Goal: Information Seeking & Learning: Learn about a topic

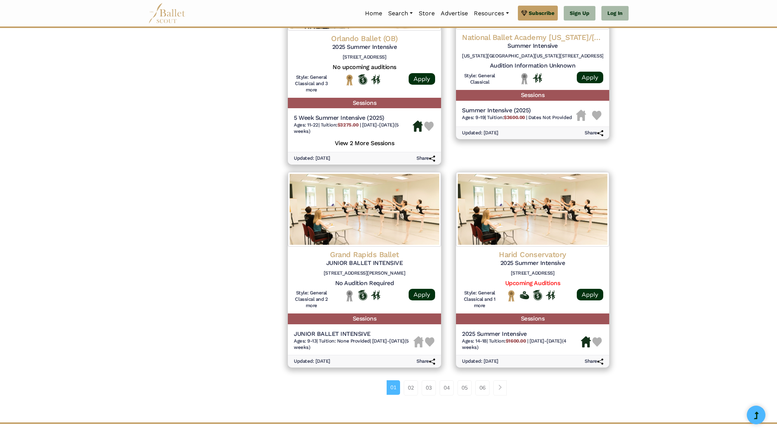
scroll to position [854, 0]
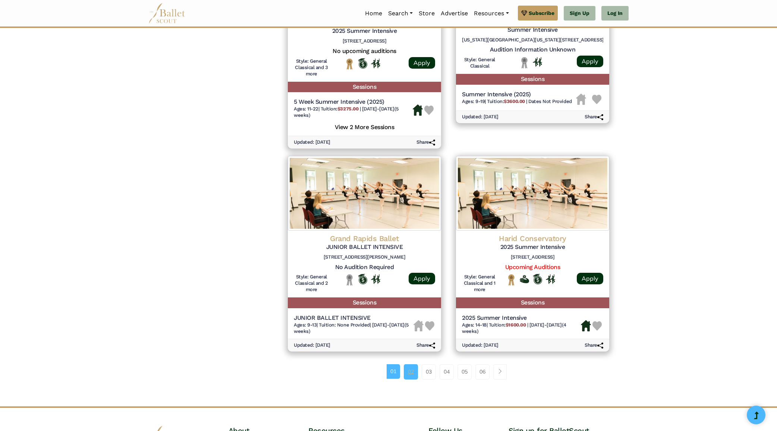
click at [412, 364] on link "02" at bounding box center [411, 371] width 14 height 15
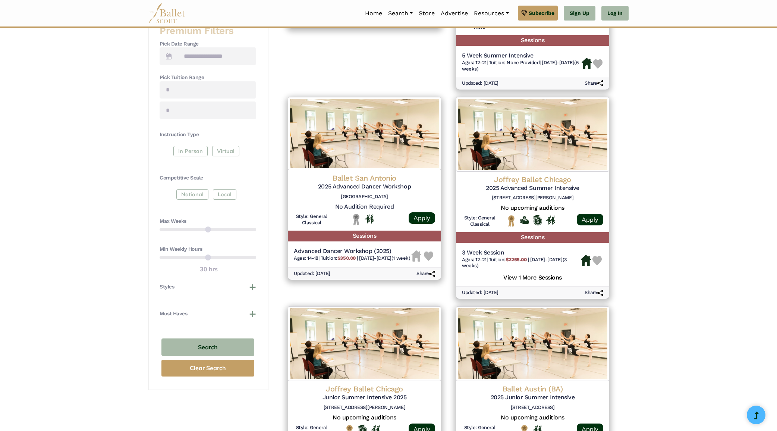
scroll to position [301, 0]
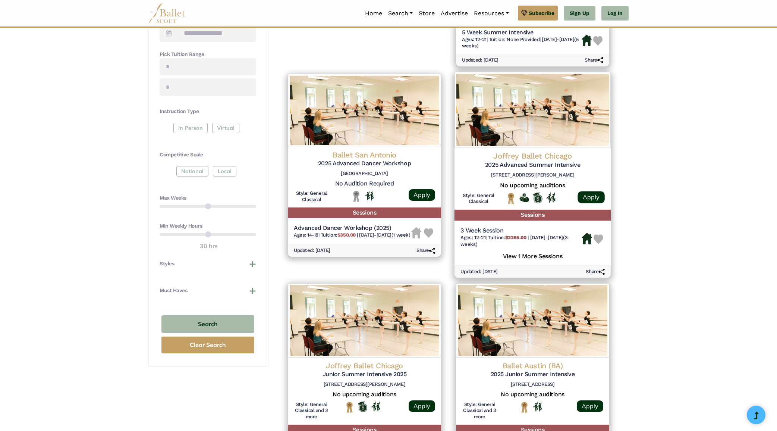
click at [543, 250] on h5 "View 1 More Sessions" at bounding box center [533, 255] width 144 height 10
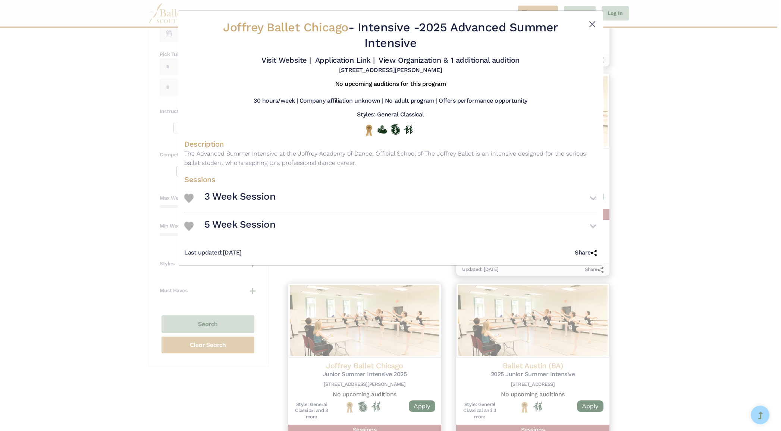
click at [591, 23] on button "Close" at bounding box center [592, 24] width 9 height 9
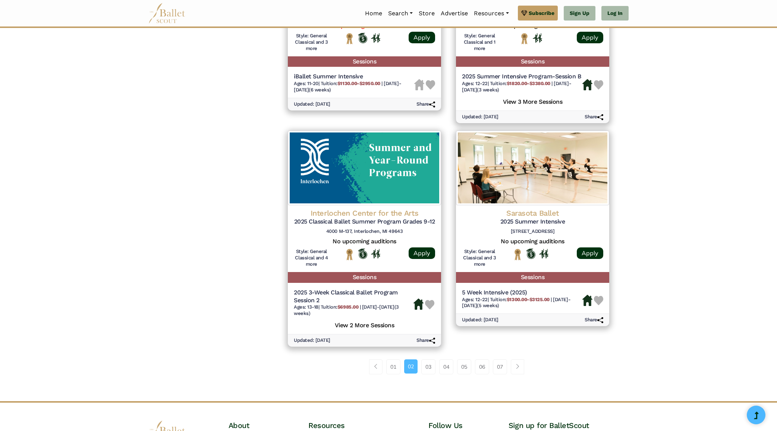
scroll to position [897, 0]
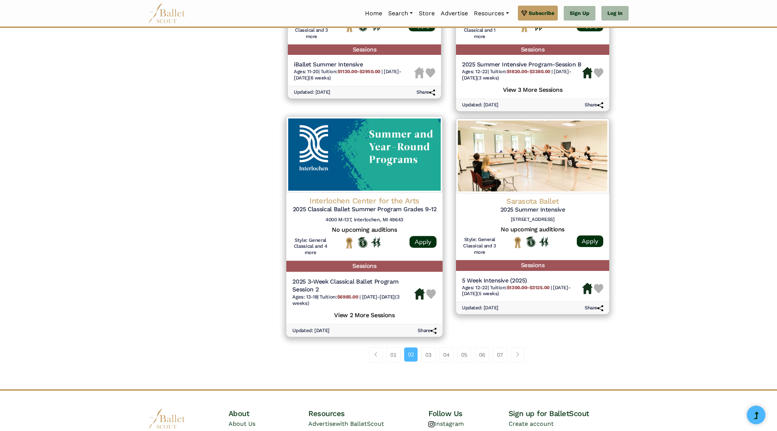
click at [349, 195] on h4 "Interlochen Center for the Arts" at bounding box center [364, 200] width 144 height 10
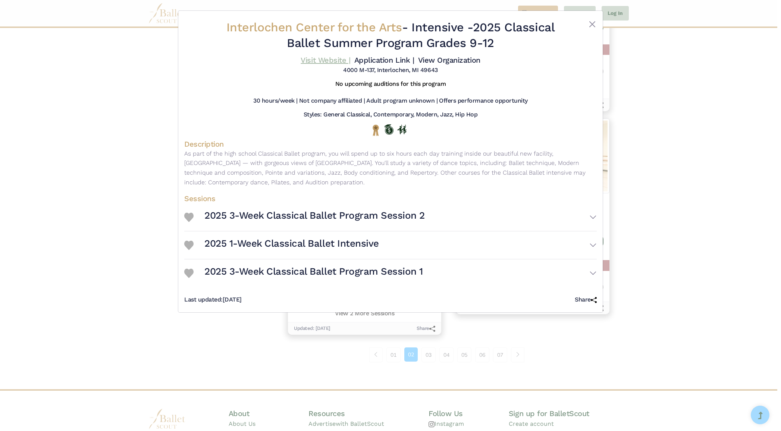
click at [348, 61] on link "Visit Website |" at bounding box center [326, 60] width 50 height 9
click at [593, 24] on button "Close" at bounding box center [592, 24] width 9 height 9
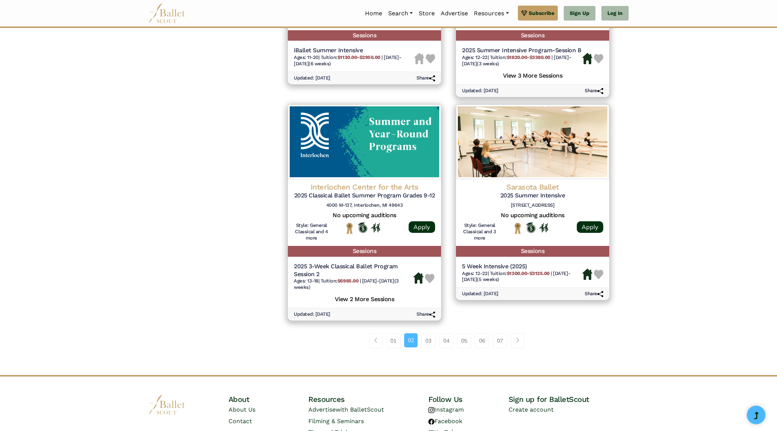
scroll to position [913, 0]
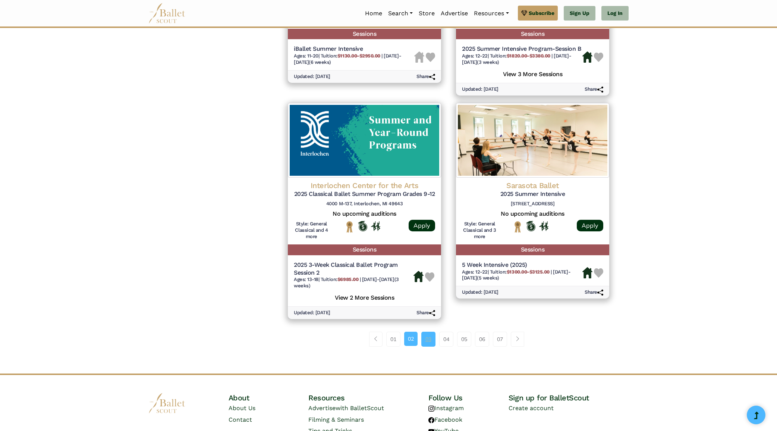
click at [427, 332] on link "03" at bounding box center [428, 339] width 14 height 15
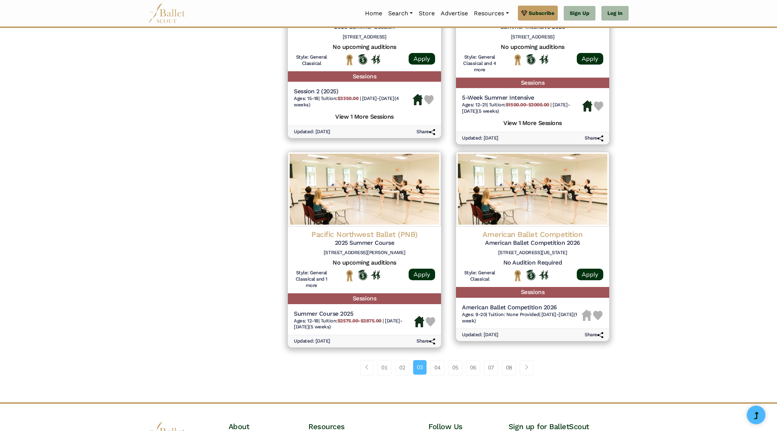
scroll to position [875, 0]
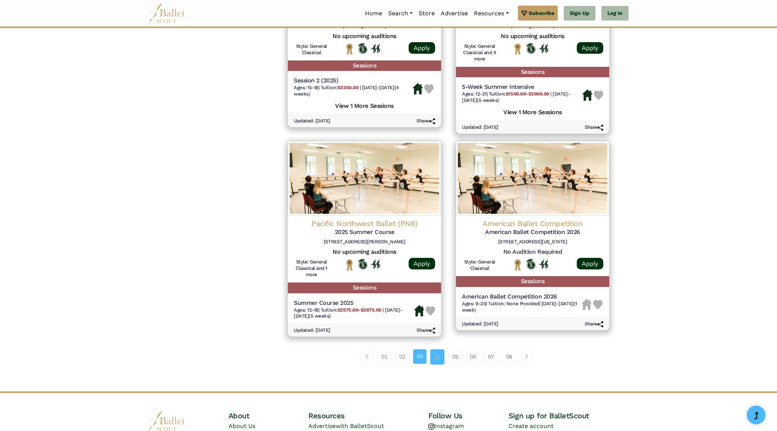
click at [437, 349] on link "04" at bounding box center [437, 356] width 14 height 15
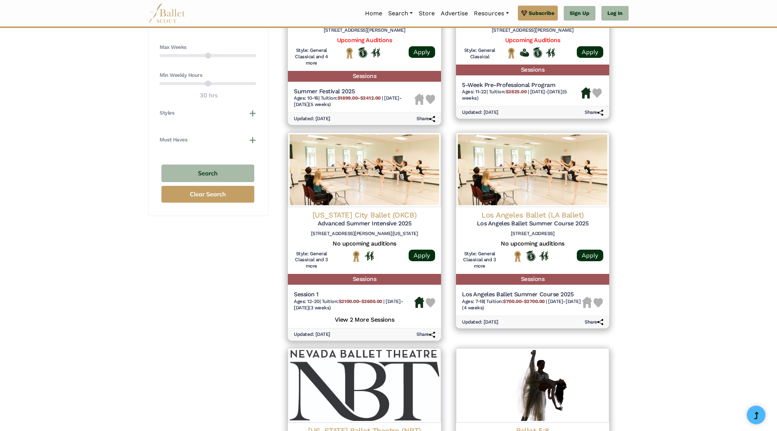
scroll to position [499, 0]
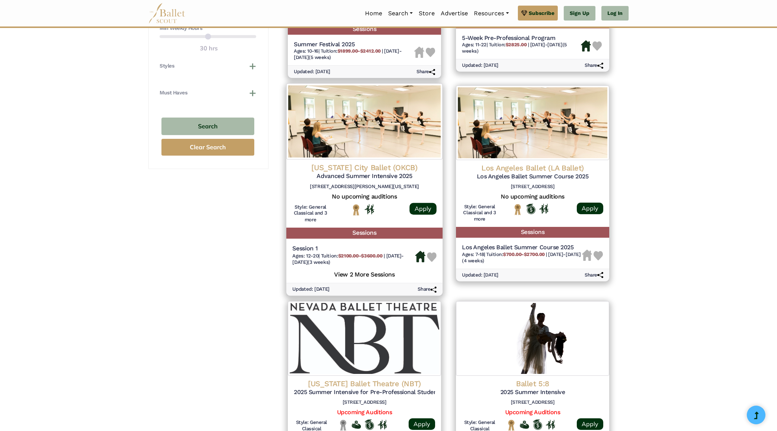
click at [347, 163] on h4 "Oklahoma City Ballet (OKCB)" at bounding box center [364, 168] width 144 height 10
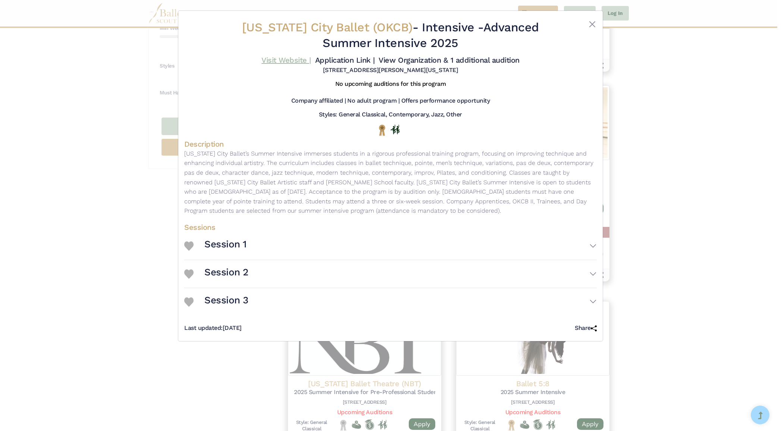
click at [311, 57] on link "Visit Website |" at bounding box center [286, 60] width 50 height 9
click at [593, 24] on button "Close" at bounding box center [592, 24] width 9 height 9
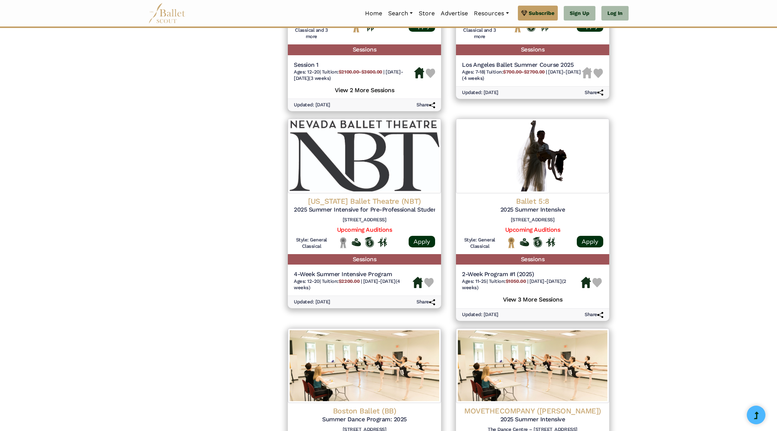
scroll to position [697, 0]
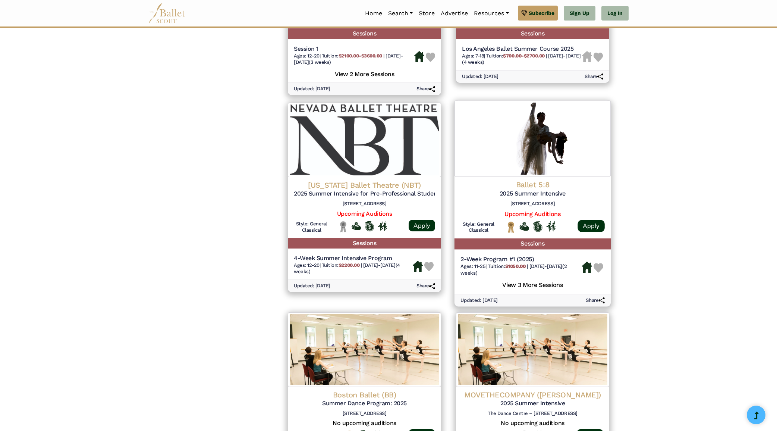
click at [539, 180] on h4 "Ballet 5:8" at bounding box center [533, 185] width 144 height 10
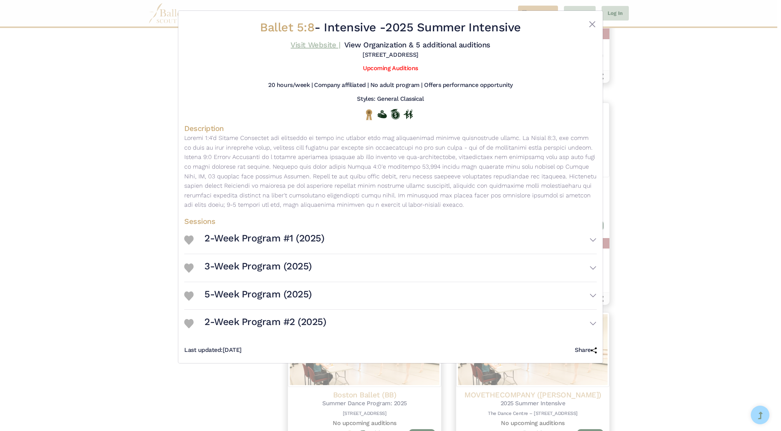
click at [340, 44] on link "Visit Website |" at bounding box center [316, 44] width 50 height 9
click at [591, 23] on button "Close" at bounding box center [592, 24] width 9 height 9
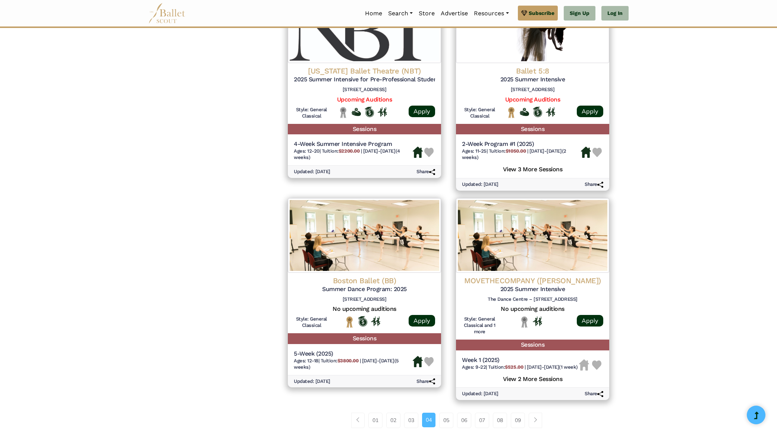
scroll to position [928, 0]
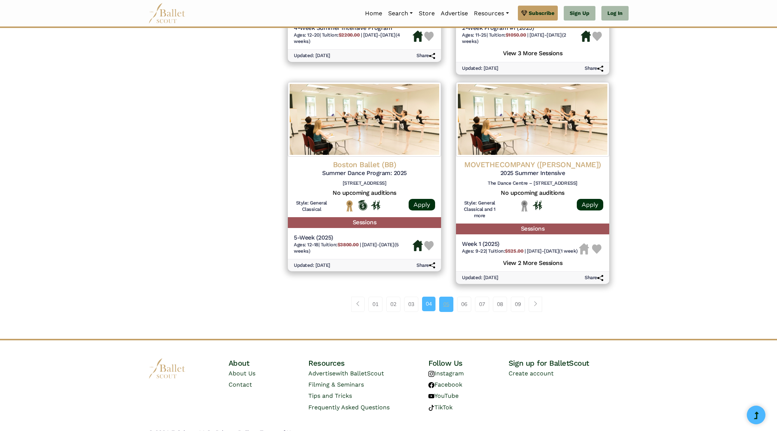
click at [448, 296] on link "05" at bounding box center [446, 303] width 14 height 15
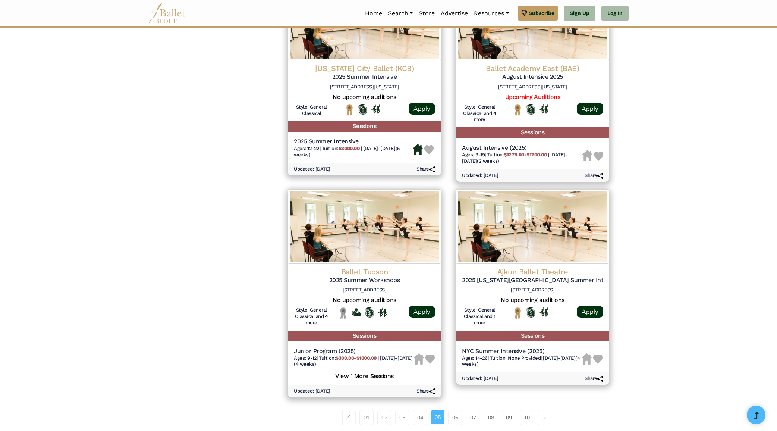
scroll to position [849, 0]
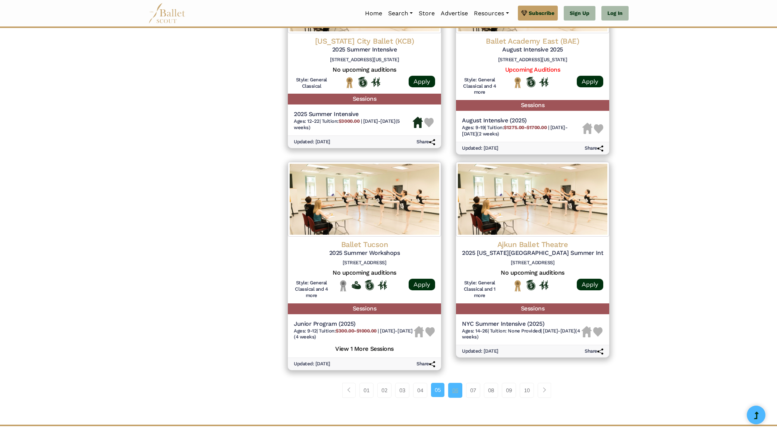
click at [453, 383] on link "06" at bounding box center [455, 390] width 14 height 15
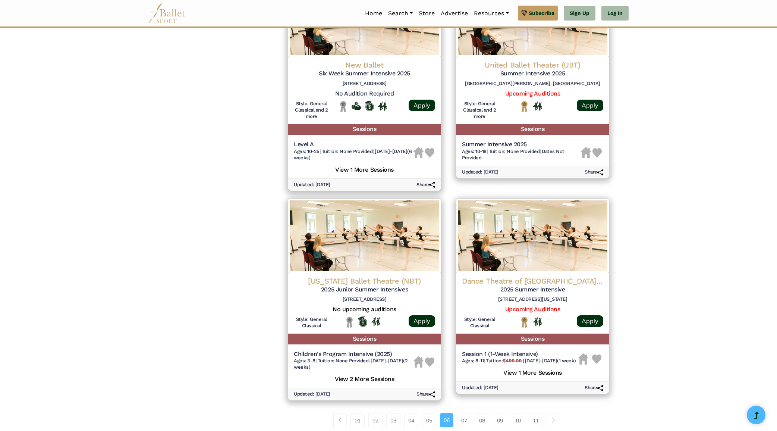
scroll to position [845, 0]
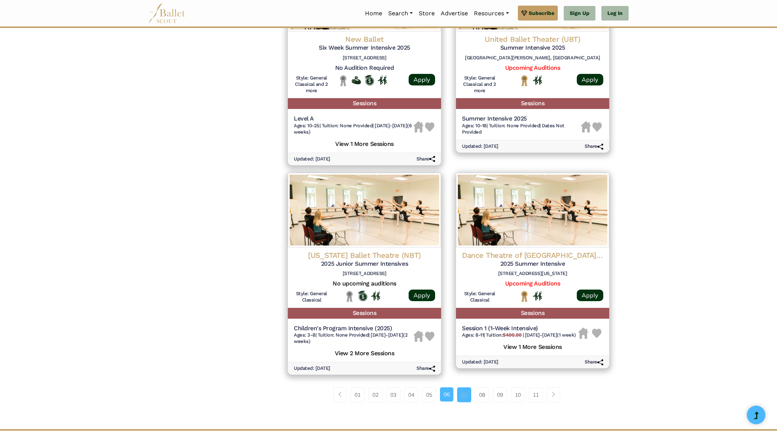
click at [461, 387] on link "07" at bounding box center [464, 394] width 14 height 15
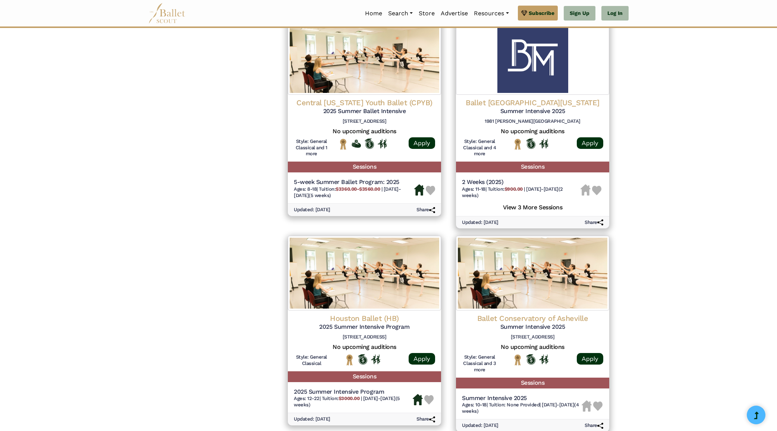
scroll to position [868, 0]
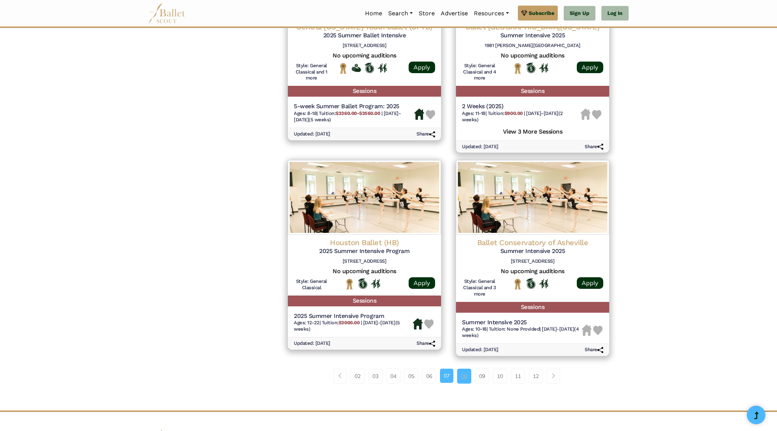
click at [464, 368] on link "08" at bounding box center [464, 375] width 14 height 15
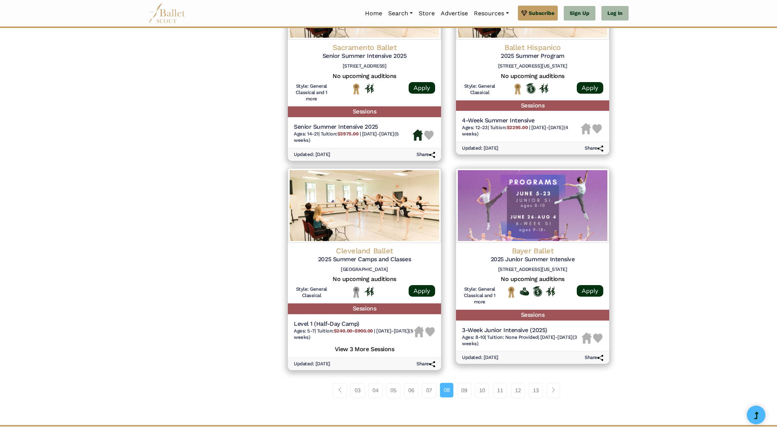
scroll to position [843, 0]
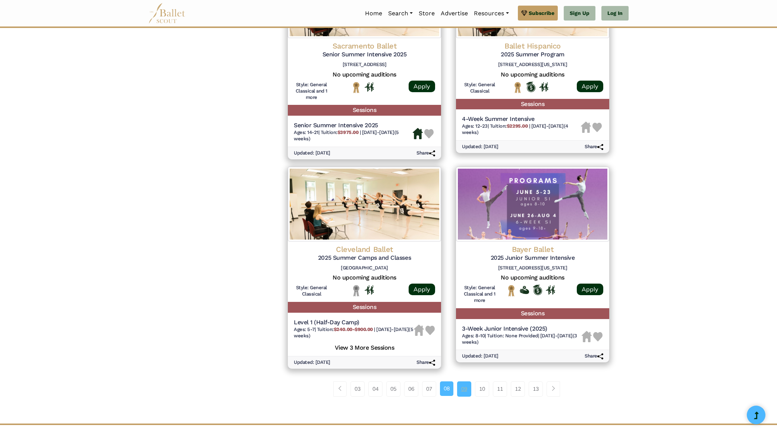
click at [465, 381] on link "09" at bounding box center [464, 388] width 14 height 15
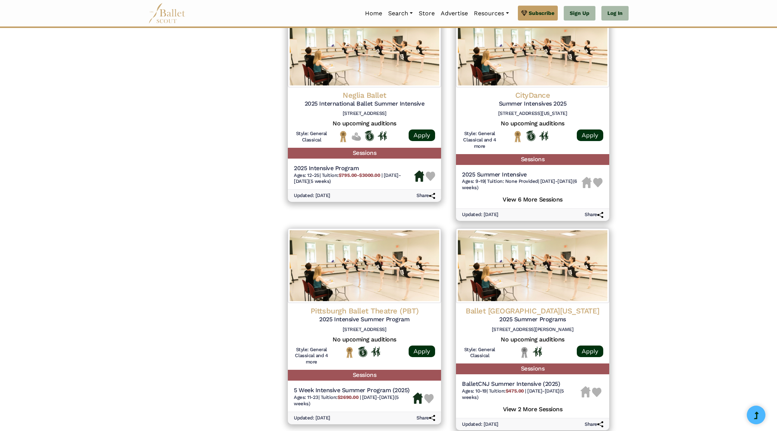
scroll to position [797, 0]
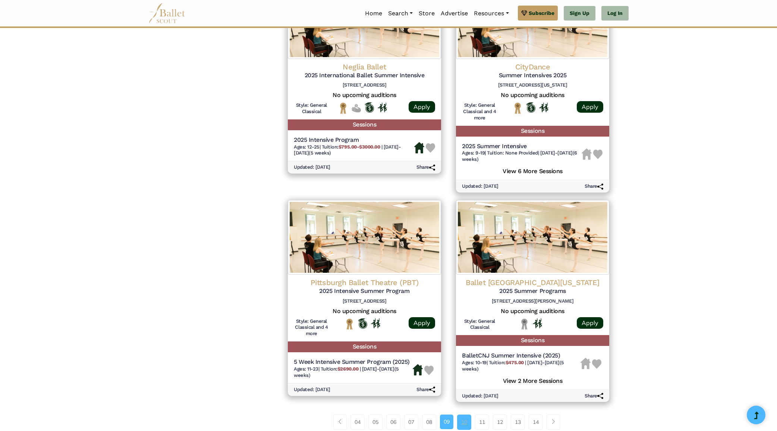
click at [467, 414] on link "10" at bounding box center [464, 421] width 14 height 15
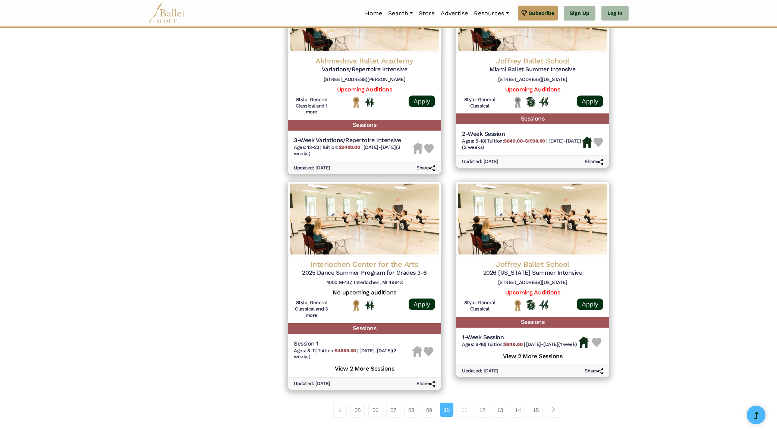
scroll to position [836, 0]
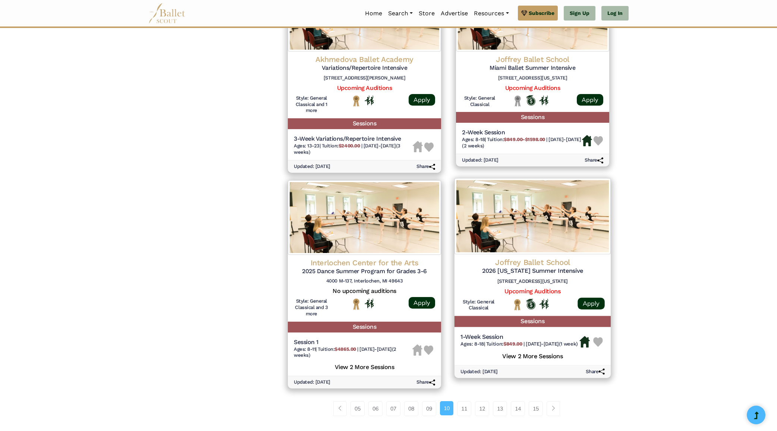
click at [525, 257] on h4 "Joffrey Ballet School" at bounding box center [533, 262] width 144 height 10
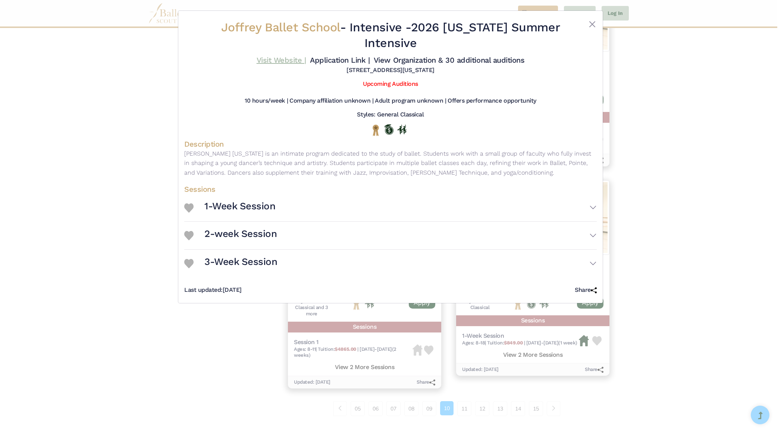
click at [306, 60] on link "Visit Website |" at bounding box center [282, 60] width 50 height 9
click at [592, 24] on button "Close" at bounding box center [592, 24] width 9 height 9
